Goal: Check status: Check status

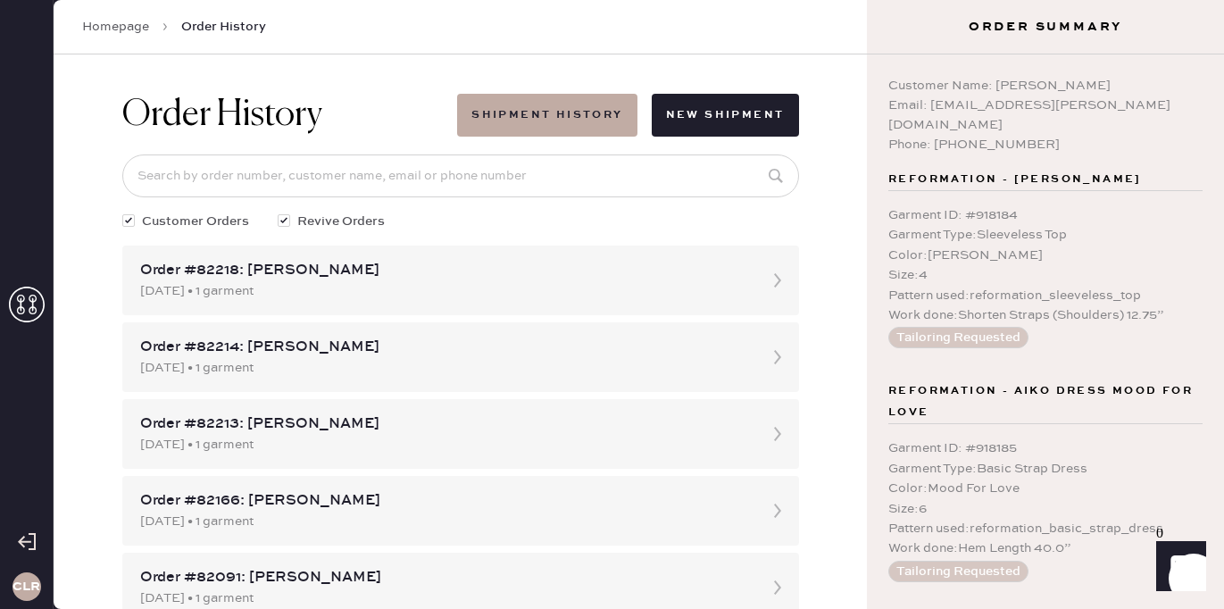
scroll to position [367, 0]
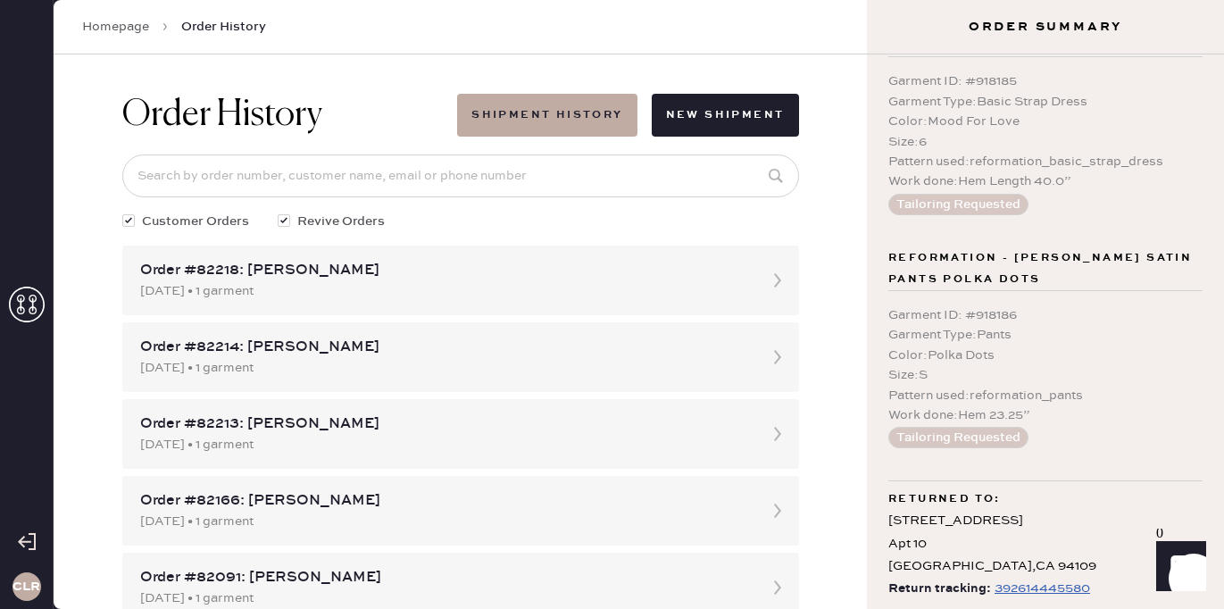
click at [28, 301] on icon at bounding box center [27, 305] width 36 height 36
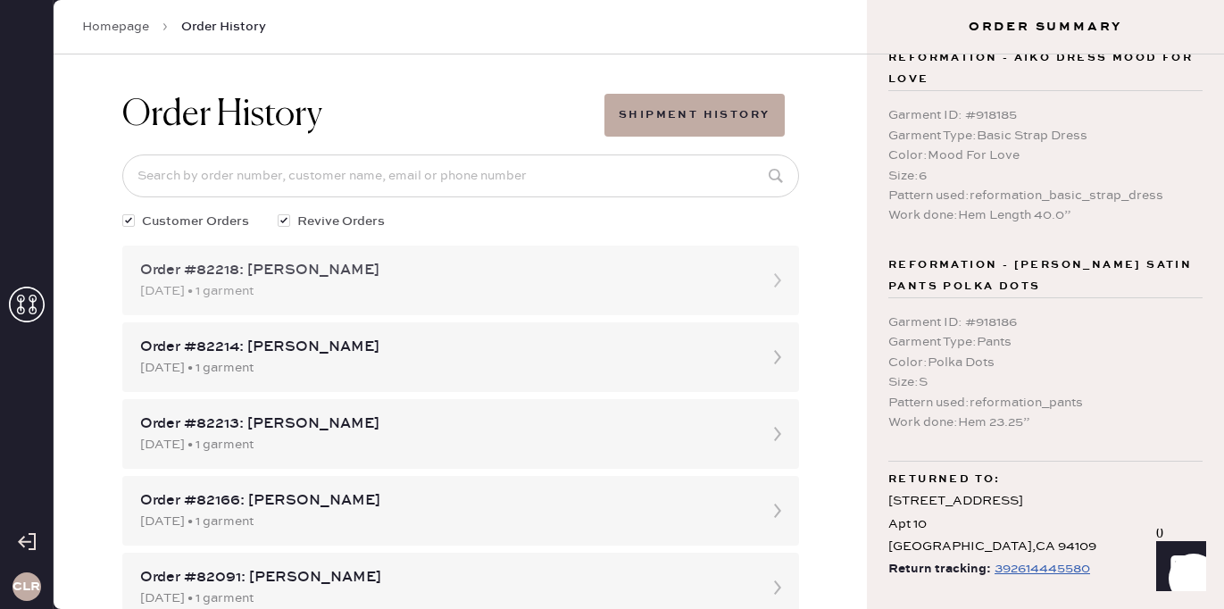
scroll to position [287, 0]
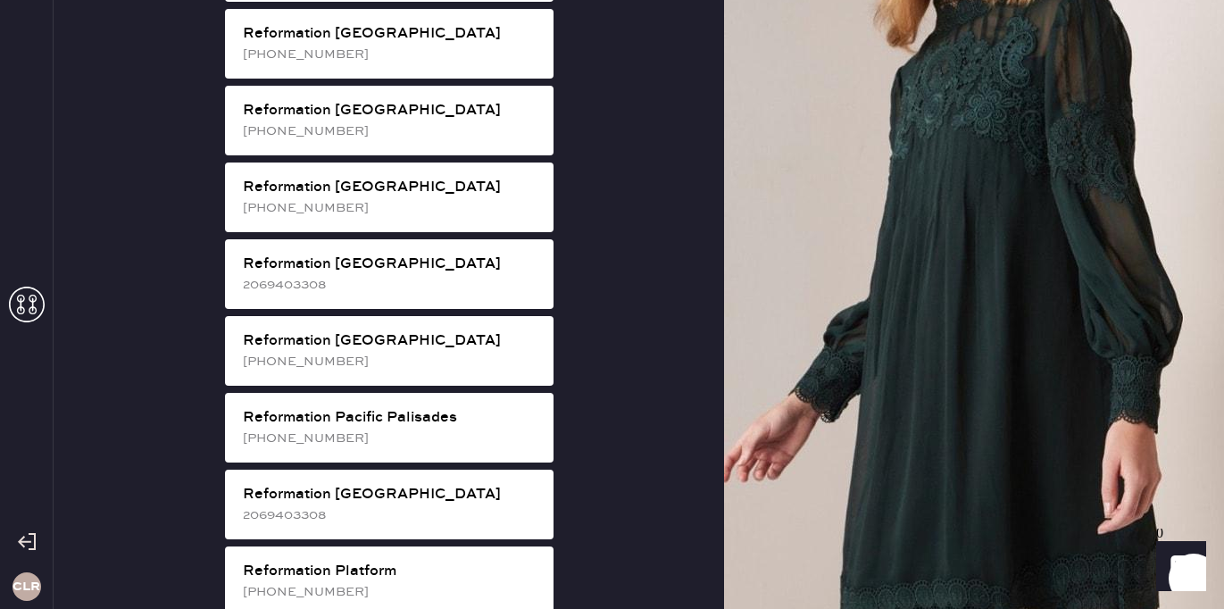
scroll to position [2150, 0]
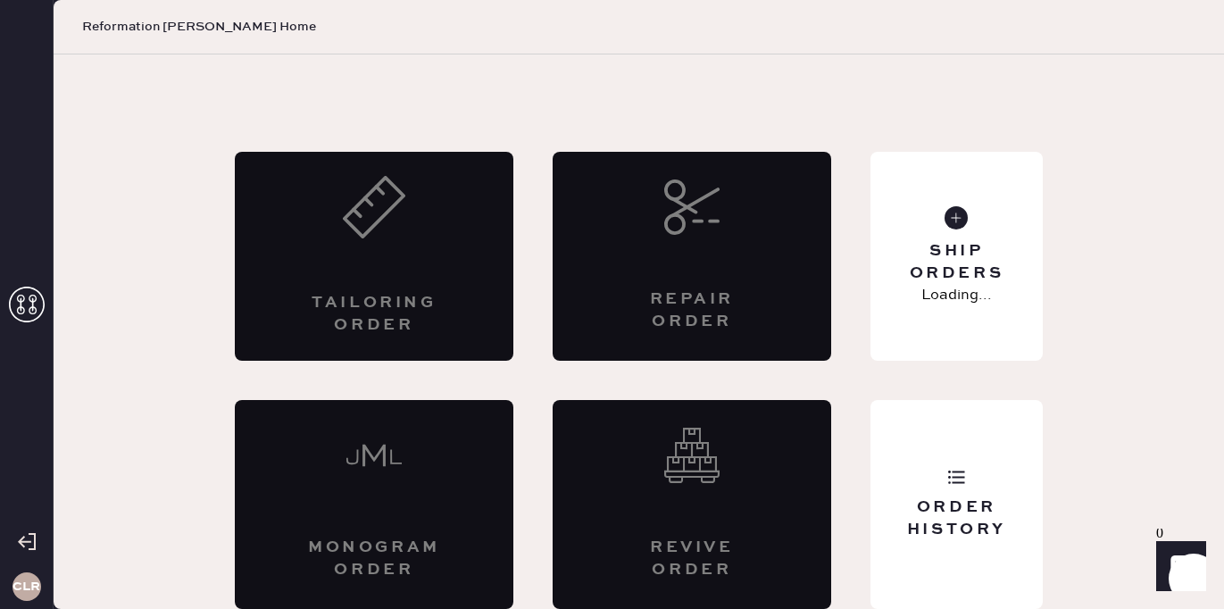
scroll to position [38, 0]
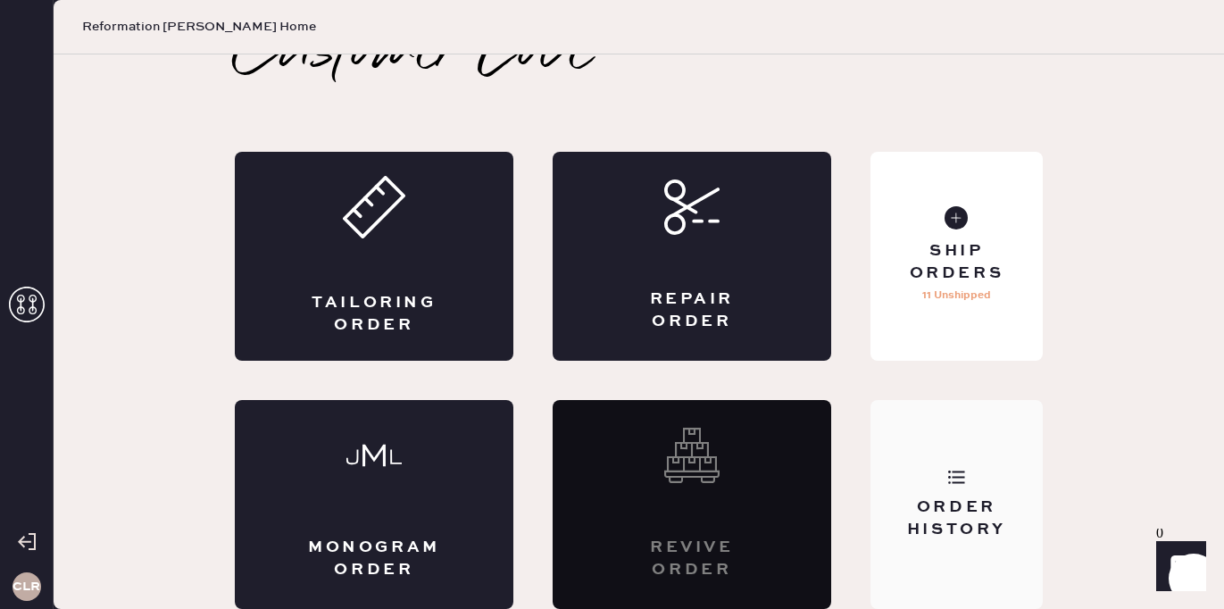
click at [921, 477] on div "Order History" at bounding box center [957, 504] width 172 height 209
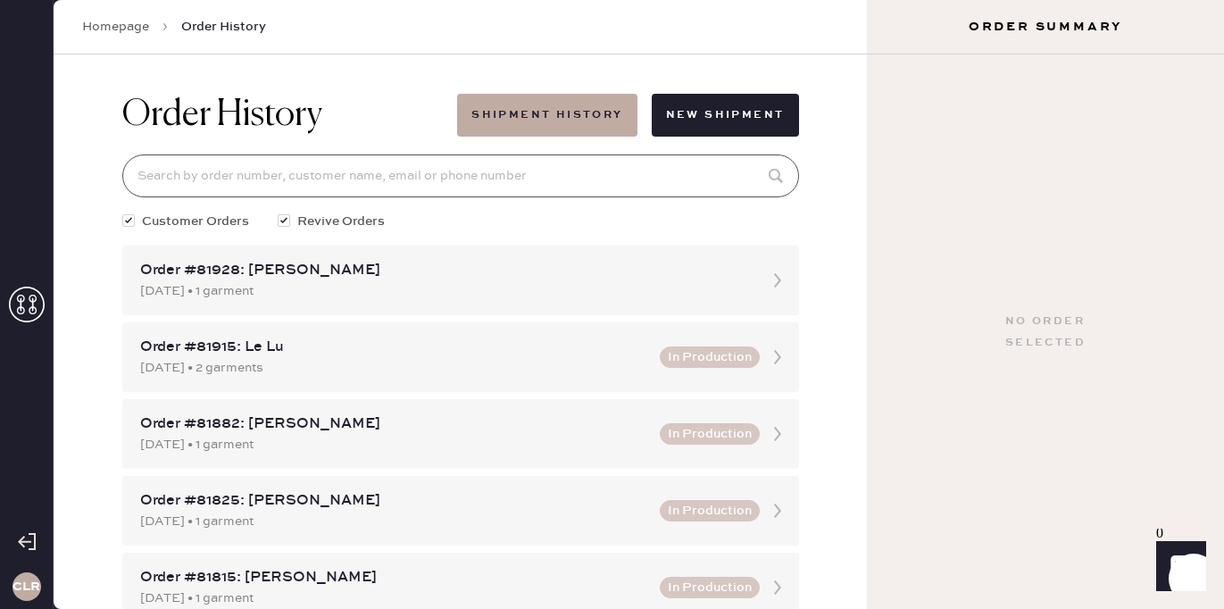
click at [563, 183] on input at bounding box center [460, 175] width 677 height 43
paste input "81815"
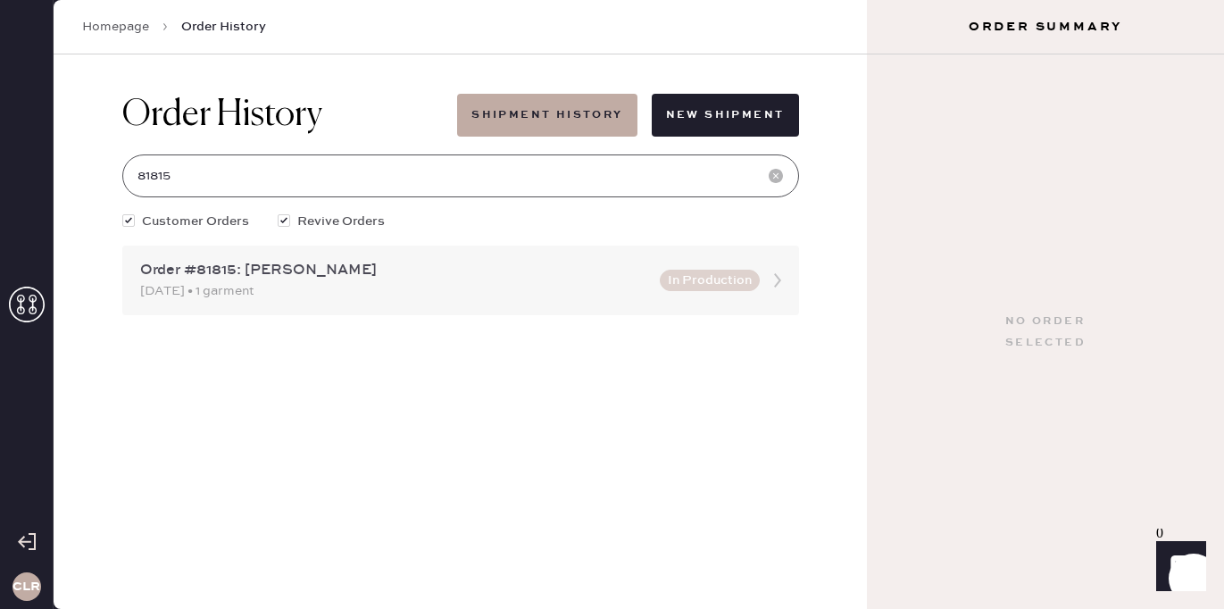
type input "81815"
click at [548, 294] on div "[DATE] • 1 garment" at bounding box center [394, 291] width 509 height 20
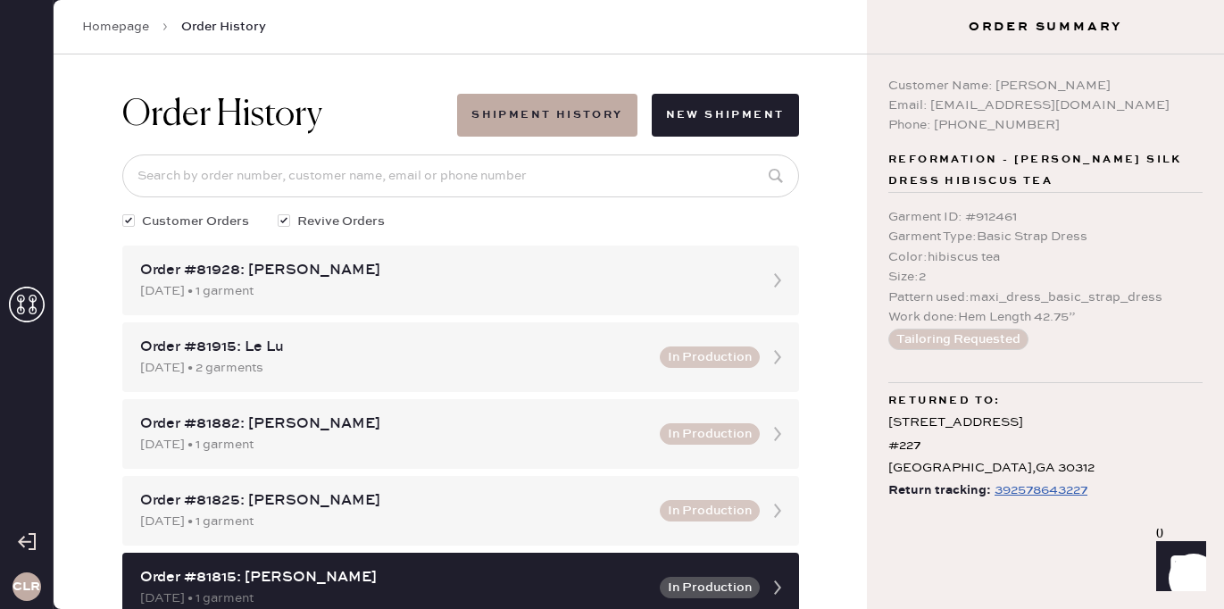
click at [1012, 494] on div "392578643227" at bounding box center [1041, 489] width 93 height 21
